Goal: Find specific page/section: Find specific page/section

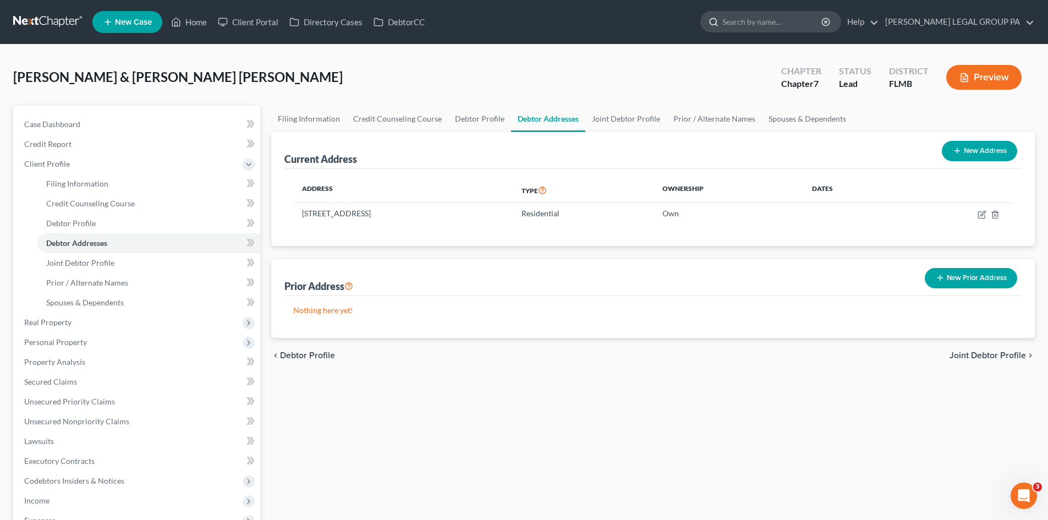
click at [797, 14] on input "search" at bounding box center [772, 22] width 101 height 20
type input "ciago"
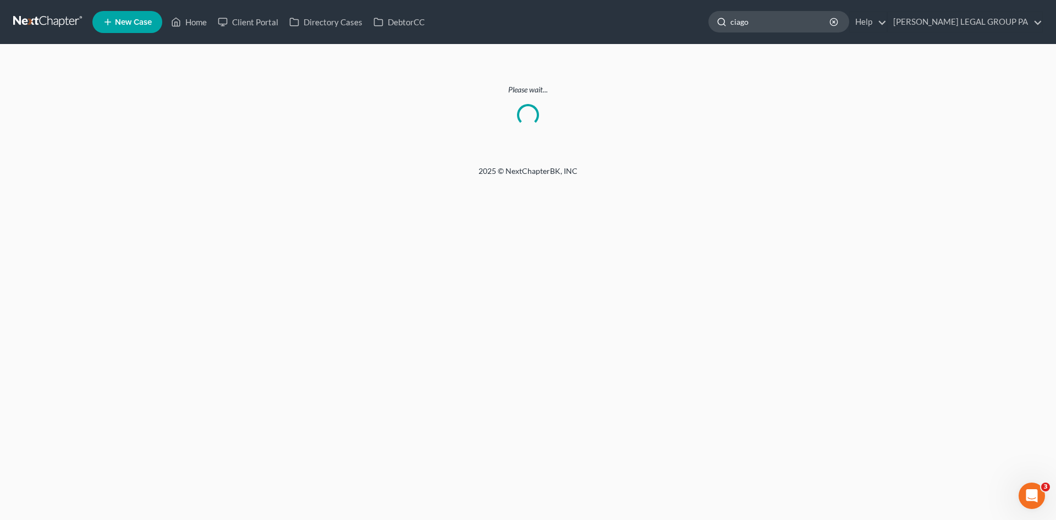
click at [812, 20] on input "ciago" at bounding box center [780, 22] width 101 height 20
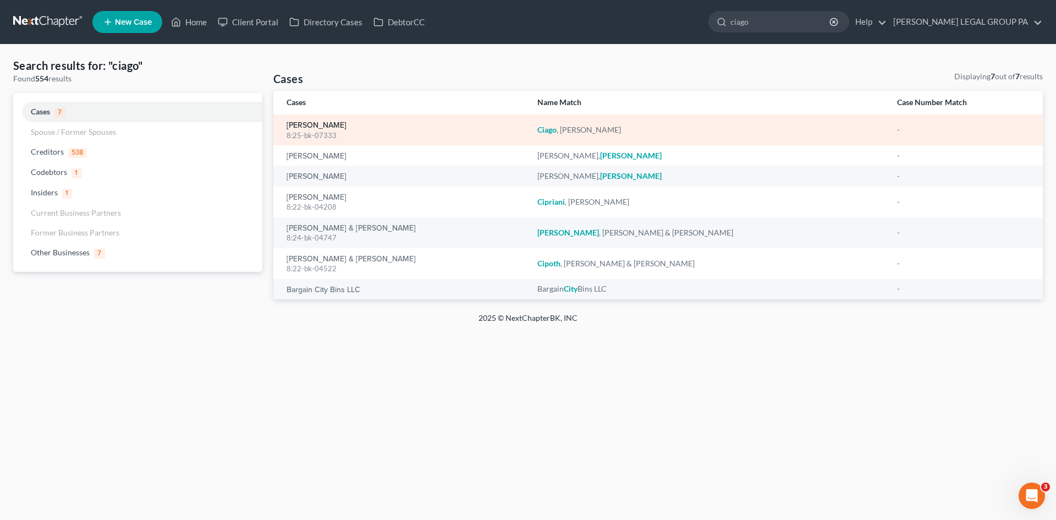
click at [330, 127] on link "[PERSON_NAME]" at bounding box center [317, 126] width 60 height 8
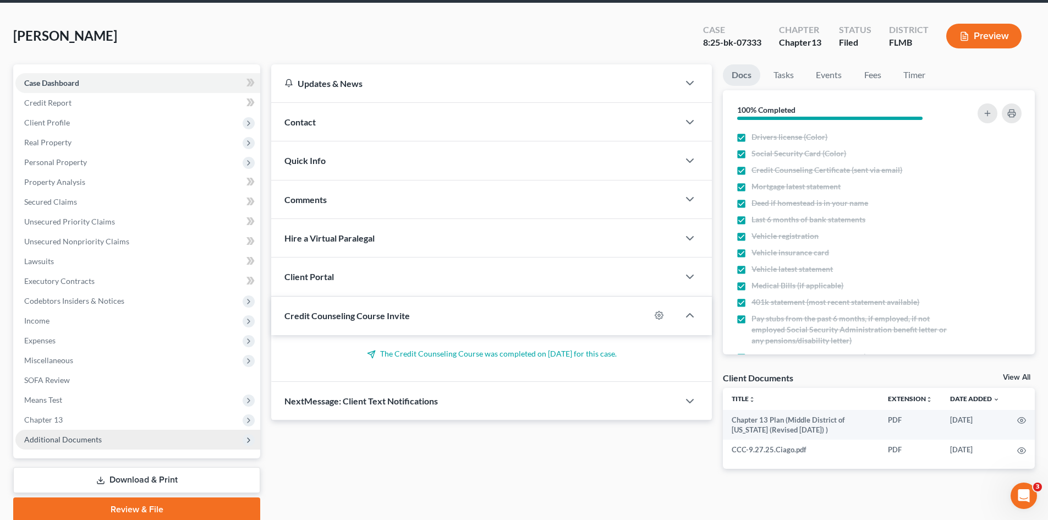
scroll to position [85, 0]
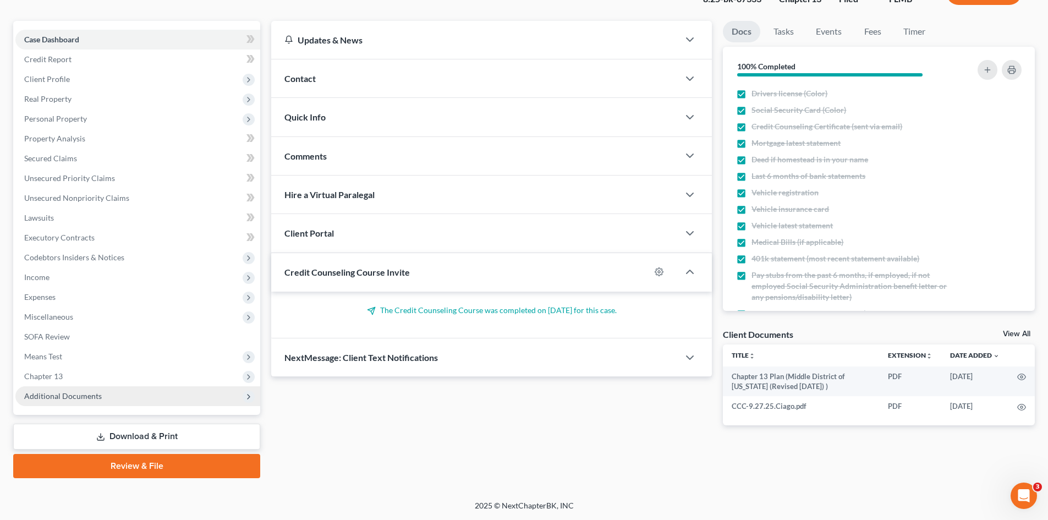
click at [104, 395] on span "Additional Documents" at bounding box center [137, 396] width 245 height 20
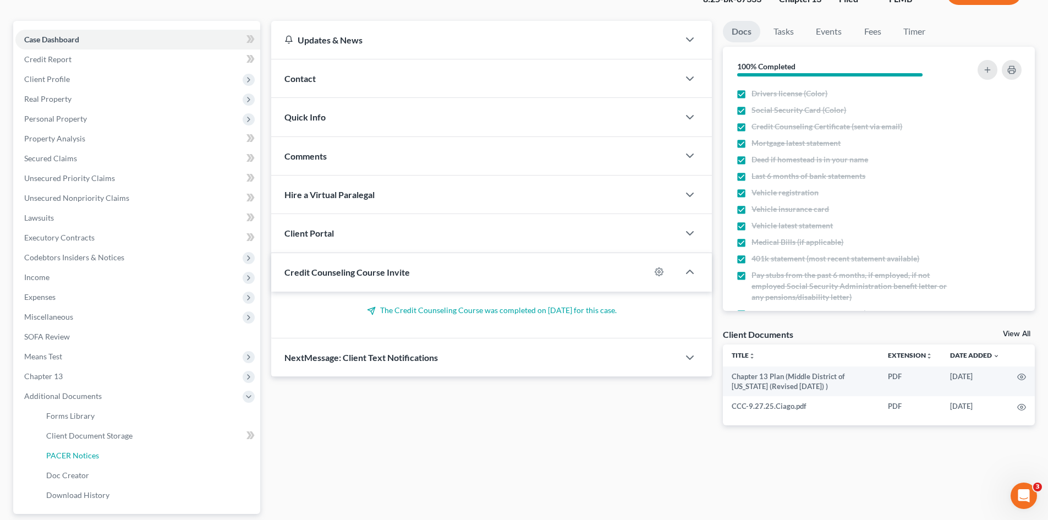
drag, startPoint x: 102, startPoint y: 456, endPoint x: 718, endPoint y: 238, distance: 653.5
click at [102, 456] on link "PACER Notices" at bounding box center [148, 455] width 223 height 20
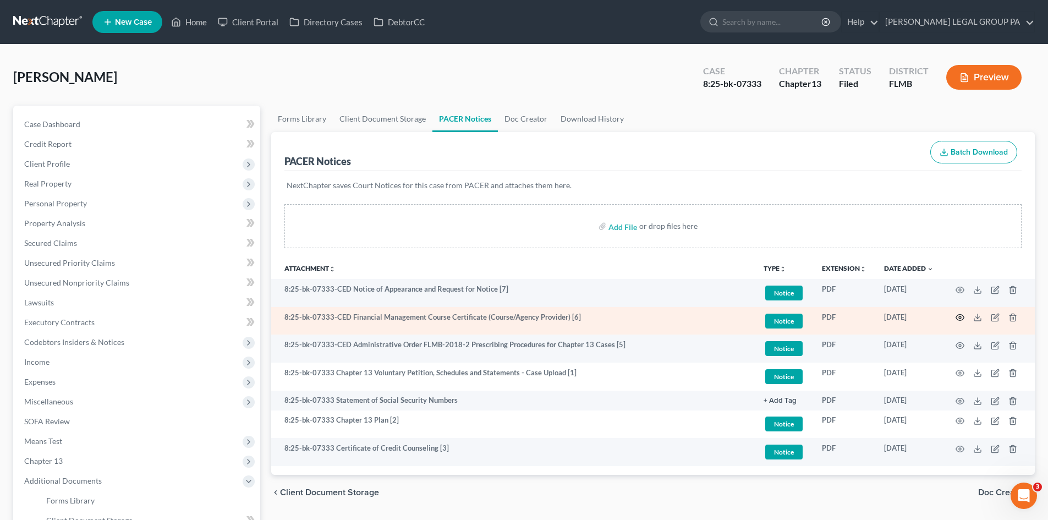
click at [960, 319] on icon "button" at bounding box center [959, 317] width 9 height 9
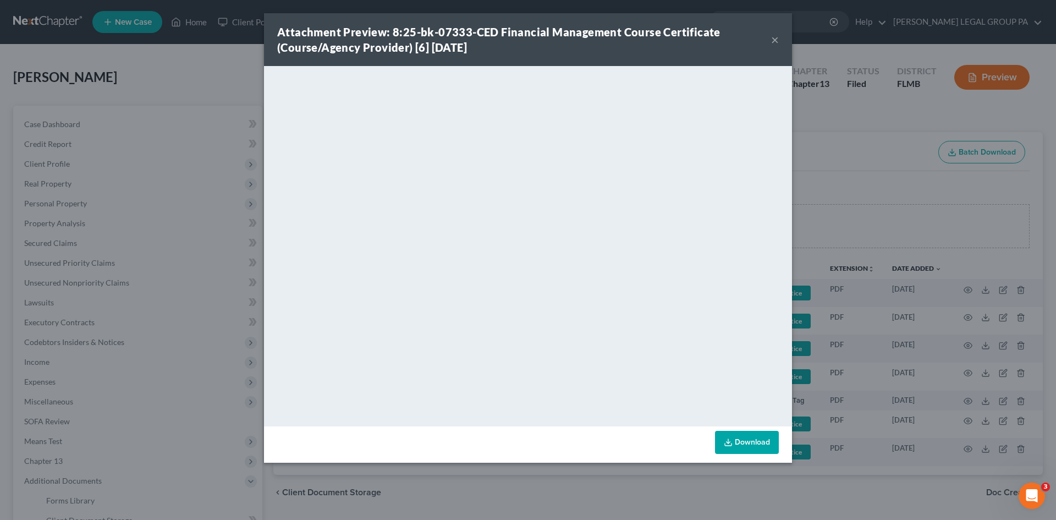
click at [772, 38] on button "×" at bounding box center [775, 39] width 8 height 13
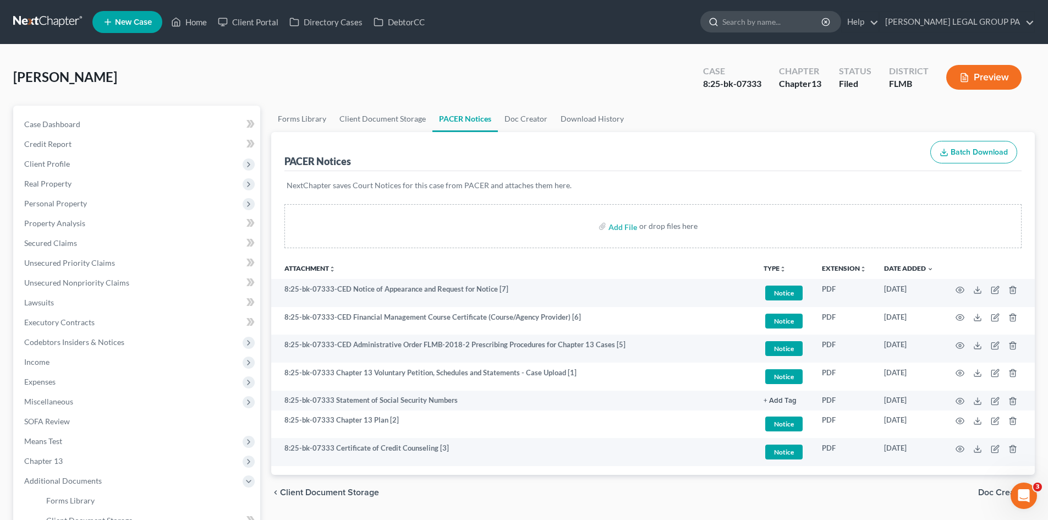
click at [769, 18] on input "search" at bounding box center [772, 22] width 101 height 20
type input "[PERSON_NAME]"
